Goal: Obtain resource: Download file/media

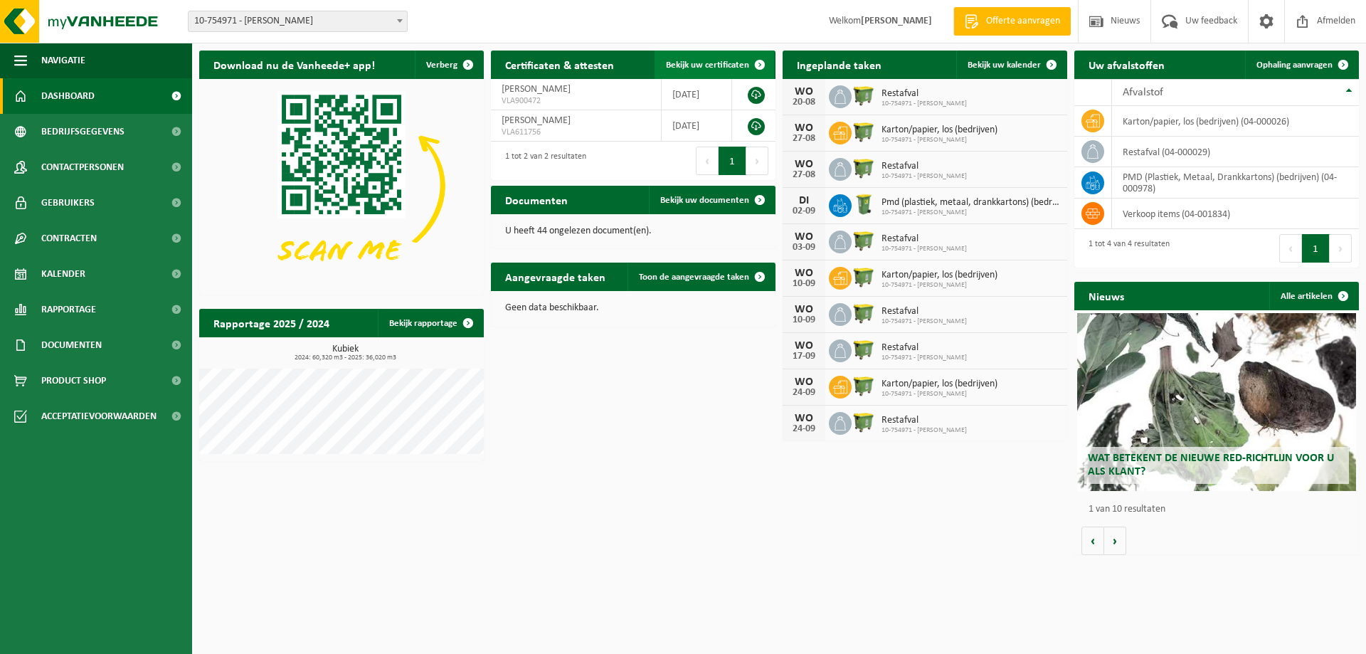
click at [760, 65] on span at bounding box center [760, 65] width 28 height 28
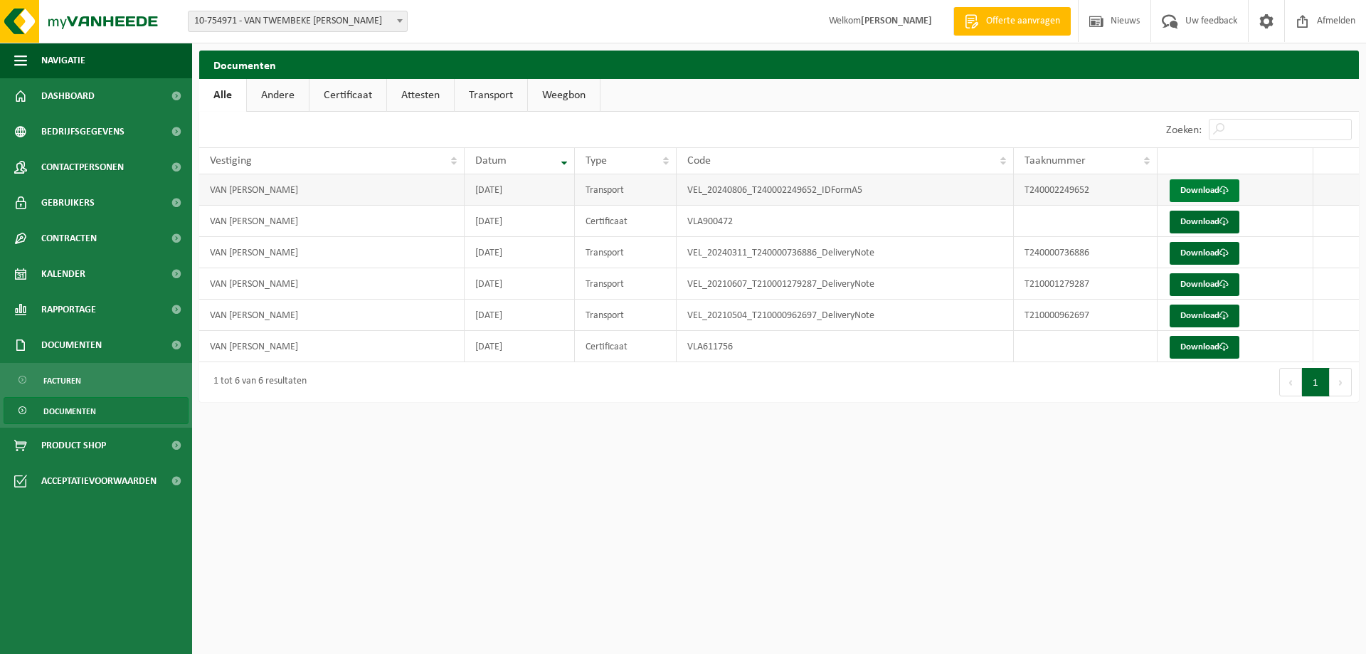
click at [1201, 189] on link "Download" at bounding box center [1205, 190] width 70 height 23
click at [1184, 225] on link "Download" at bounding box center [1205, 222] width 70 height 23
click at [63, 271] on span "Kalender" at bounding box center [63, 274] width 44 height 36
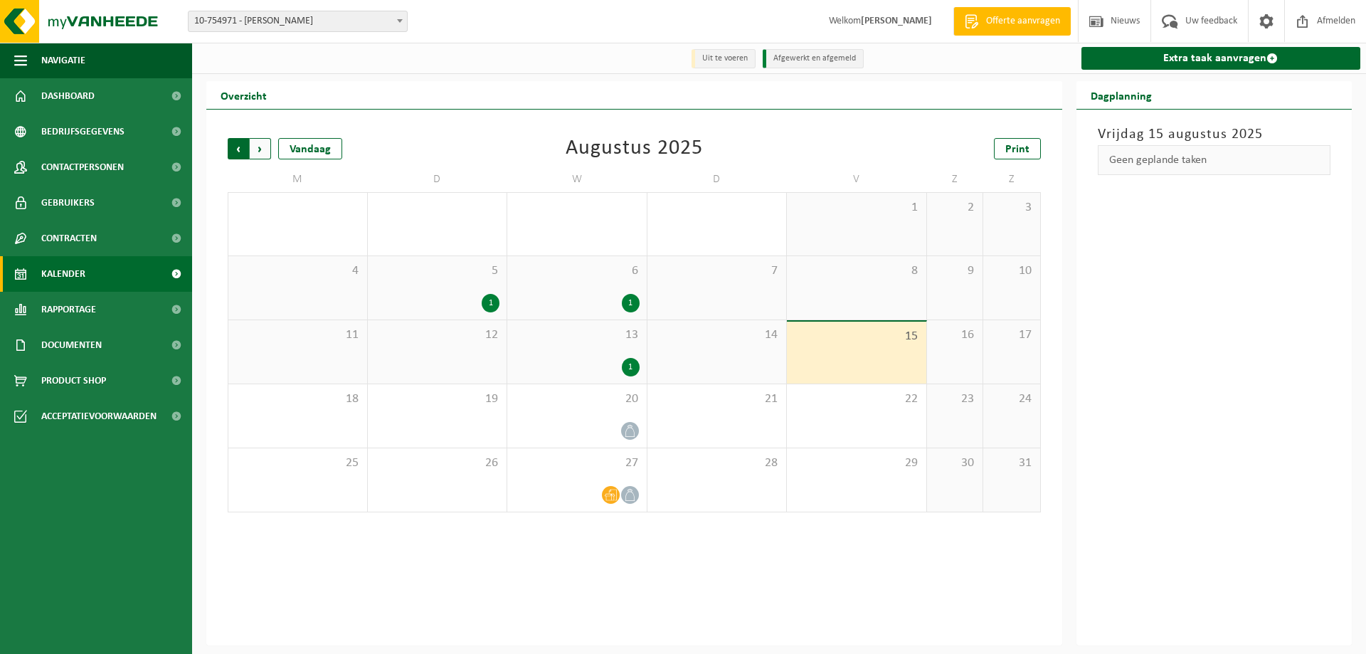
click at [256, 153] on span "Volgende" at bounding box center [260, 148] width 21 height 21
